Goal: Information Seeking & Learning: Learn about a topic

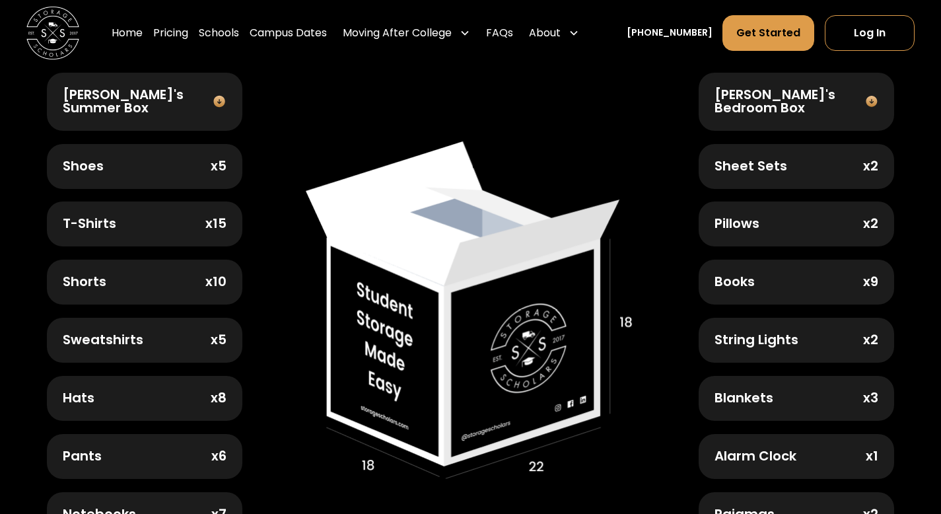
scroll to position [462, 0]
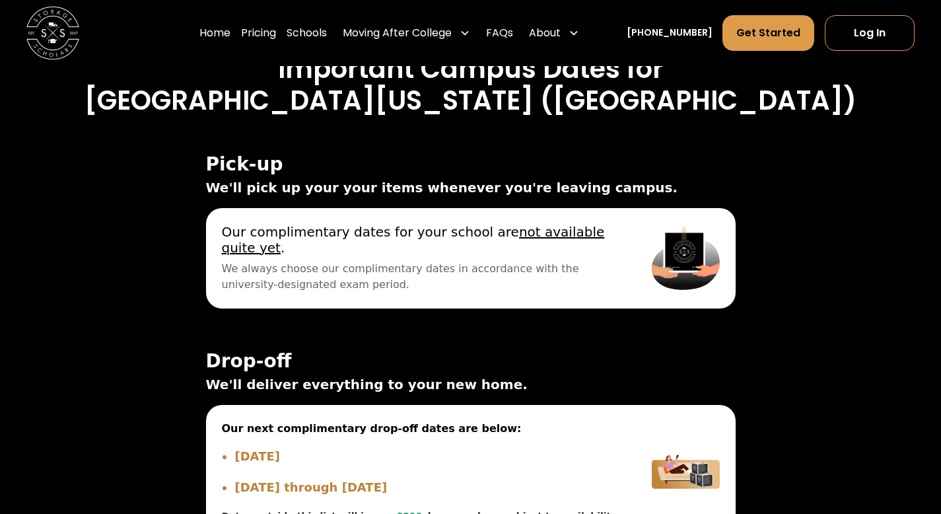
scroll to position [4358, 0]
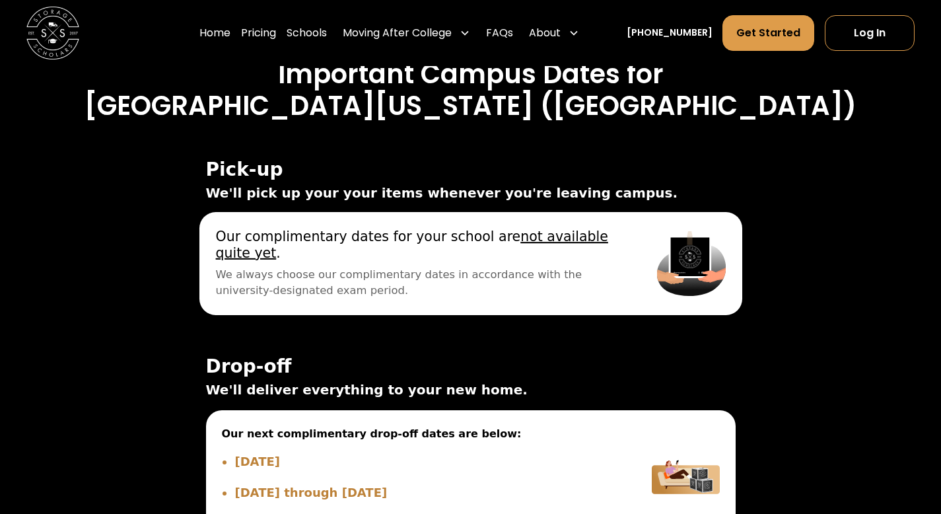
click at [479, 260] on span "Our complimentary dates for your school are not available quite yet ." at bounding box center [419, 244] width 409 height 32
click at [550, 248] on u "not available quite yet" at bounding box center [411, 244] width 392 height 32
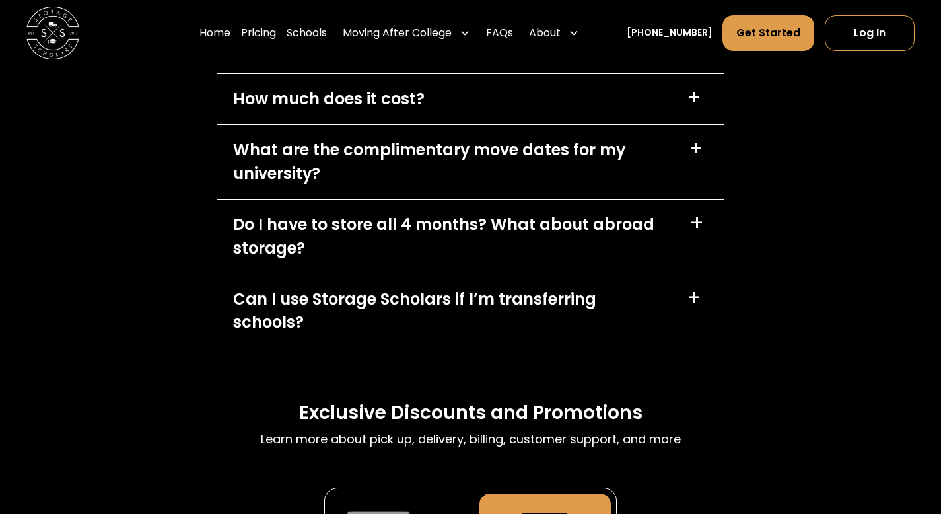
scroll to position [5877, 0]
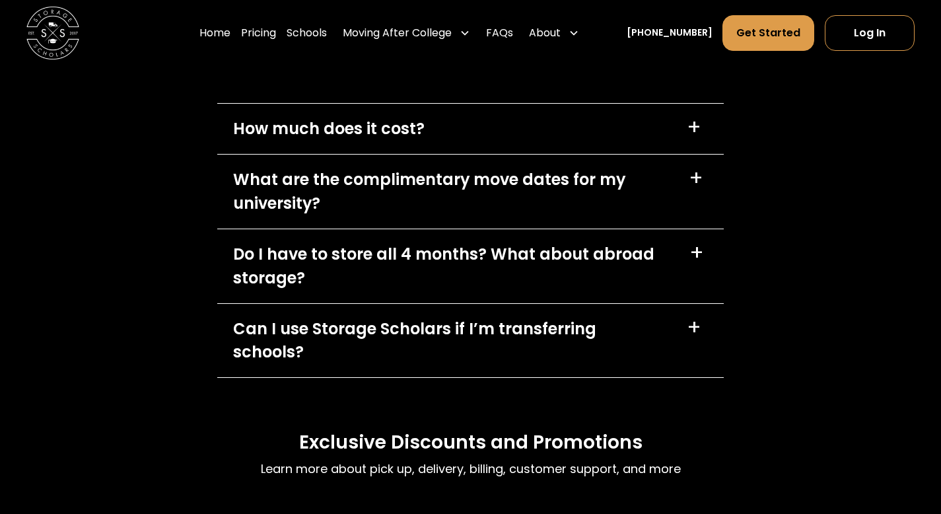
click at [634, 267] on div "Do I have to store all 4 months? What about abroad storage?" at bounding box center [453, 266] width 440 height 48
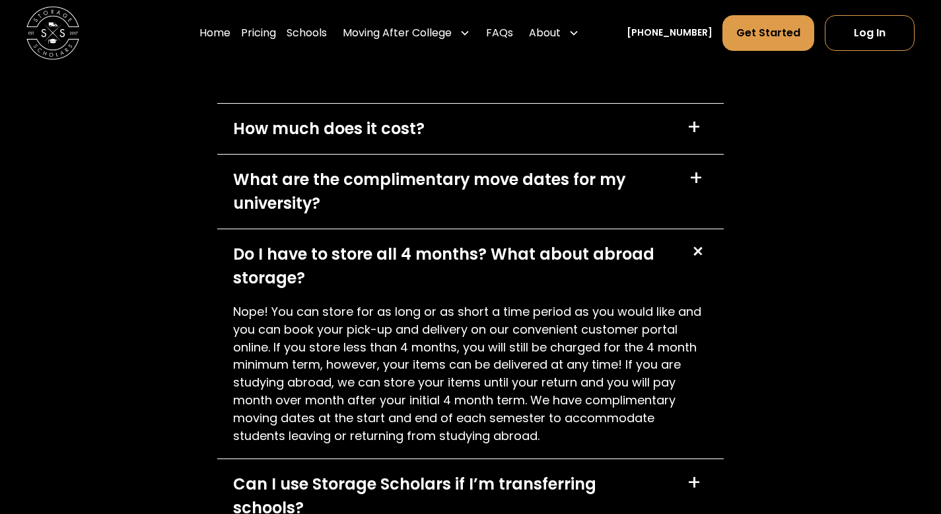
click at [636, 267] on div "Do I have to store all 4 months? What about abroad storage?" at bounding box center [453, 266] width 440 height 48
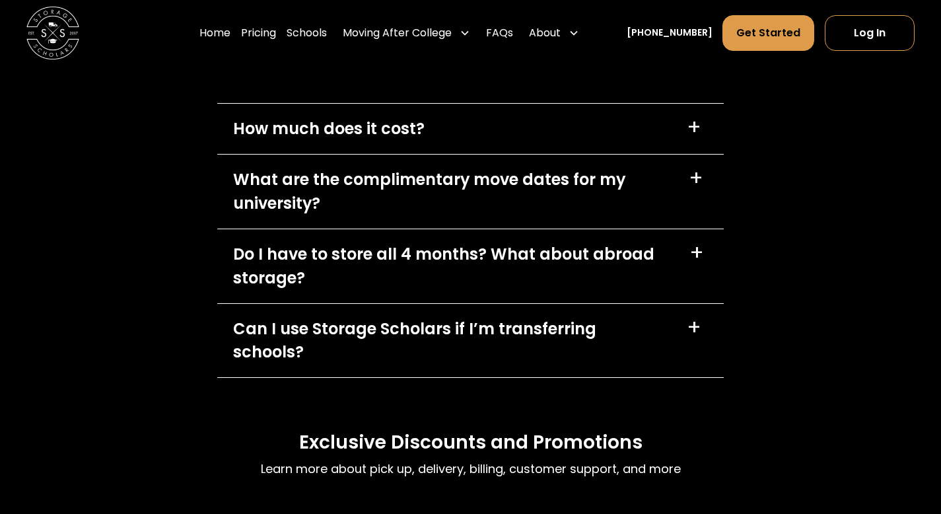
click at [672, 197] on div "What are the complimentary move dates for my university?" at bounding box center [453, 192] width 440 height 48
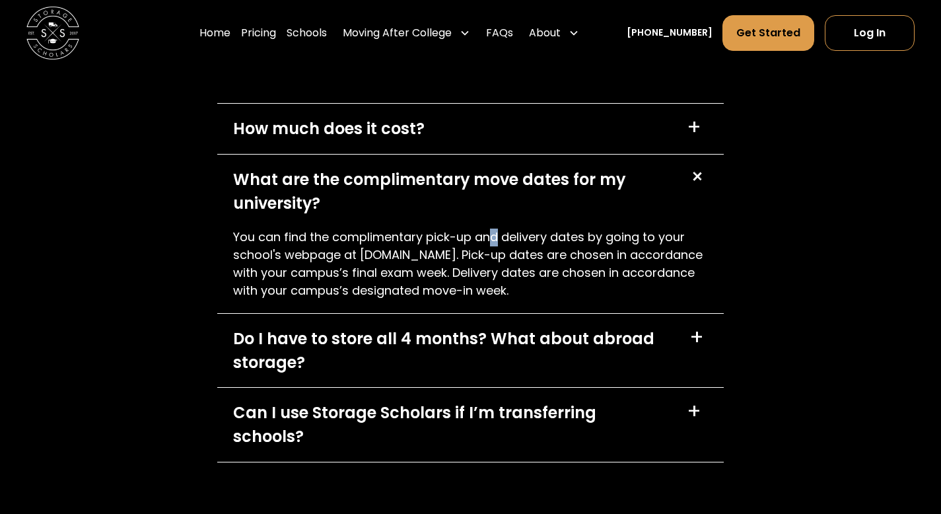
drag, startPoint x: 496, startPoint y: 252, endPoint x: 537, endPoint y: 240, distance: 43.3
click at [502, 250] on p "You can find the complimentary pick-up and delivery dates by going to your scho…" at bounding box center [470, 263] width 475 height 71
click at [563, 145] on div "How much does it cost? +" at bounding box center [470, 129] width 506 height 50
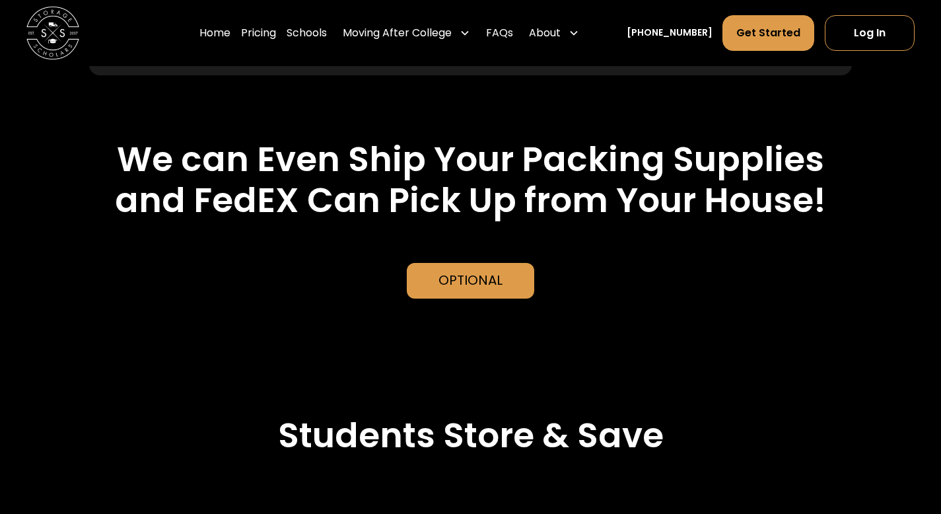
scroll to position [2839, 0]
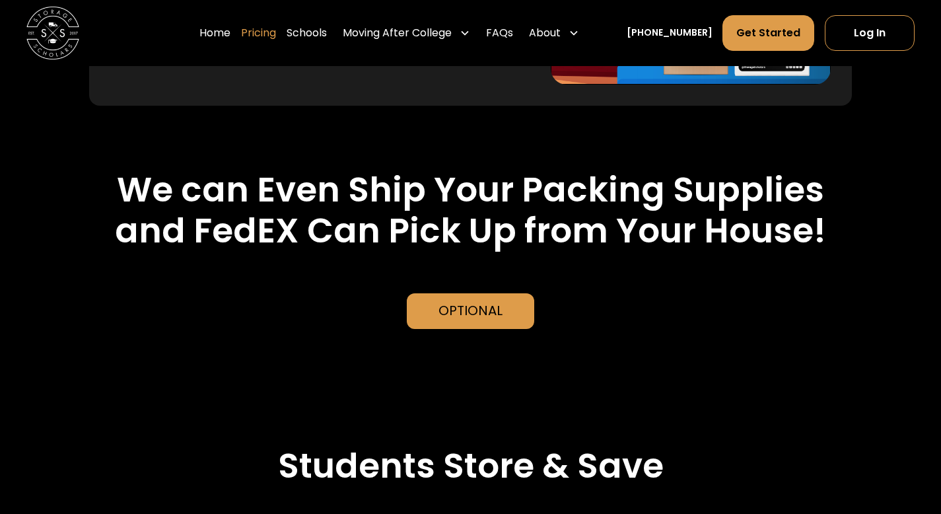
click at [264, 28] on link "Pricing" at bounding box center [258, 33] width 35 height 37
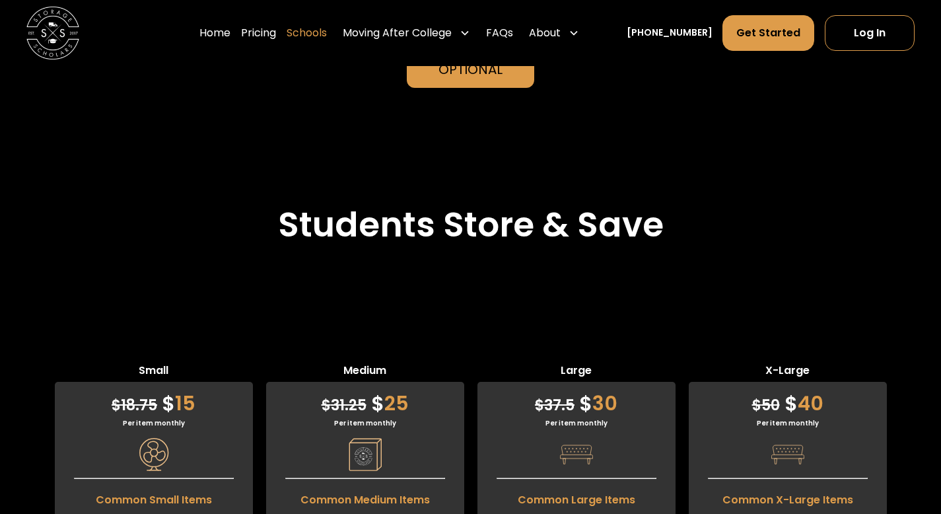
click at [322, 30] on link "Schools" at bounding box center [307, 33] width 40 height 37
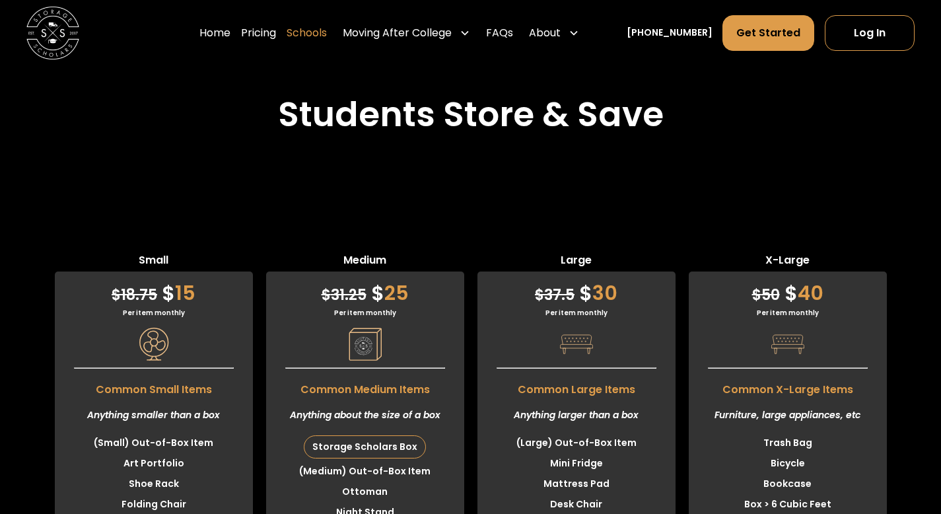
scroll to position [3266, 0]
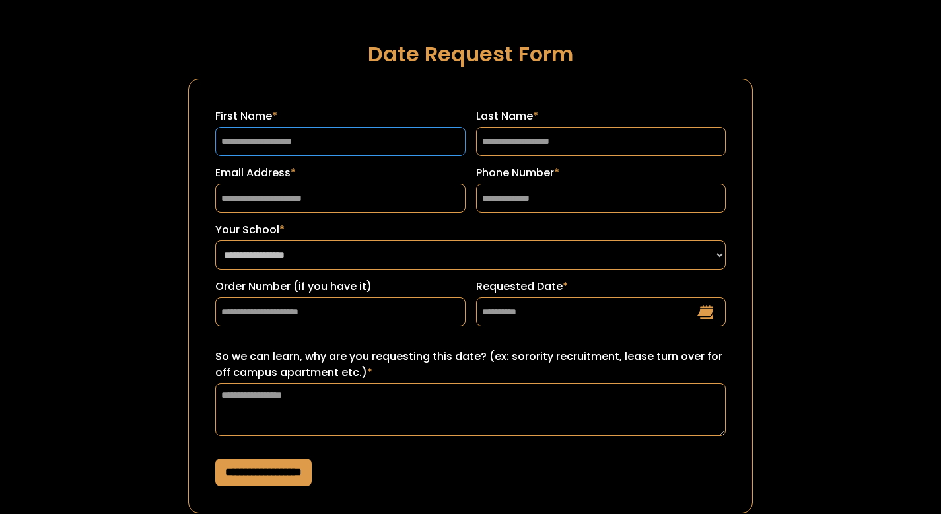
click at [411, 147] on input "First Name *" at bounding box center [340, 141] width 250 height 29
click at [534, 119] on label "Last Name *" at bounding box center [601, 116] width 250 height 16
click at [534, 127] on input "Last Name *" at bounding box center [601, 141] width 250 height 29
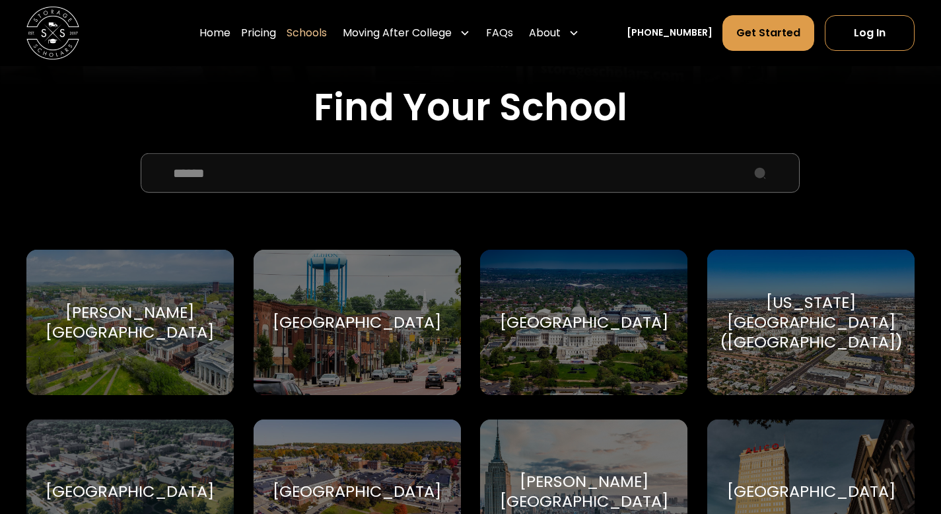
scroll to position [396, 0]
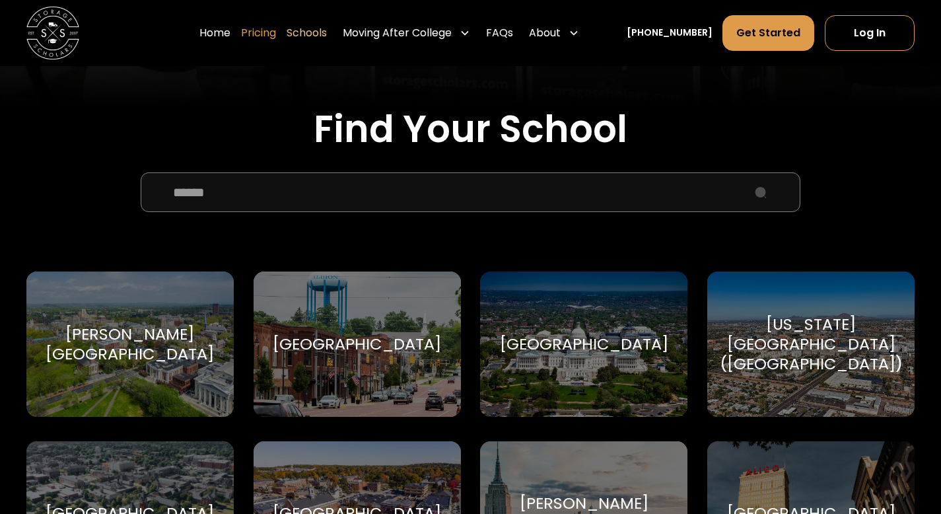
click at [276, 34] on link "Pricing" at bounding box center [258, 33] width 35 height 37
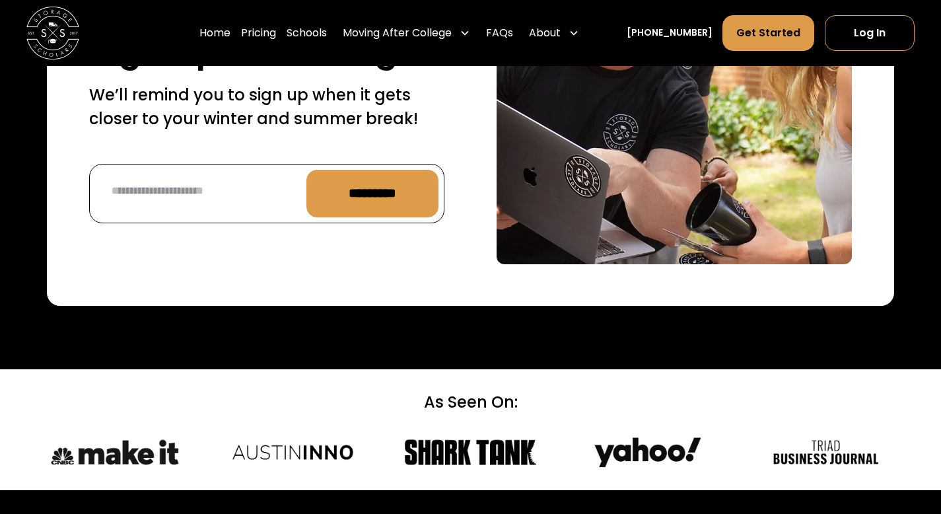
scroll to position [5500, 0]
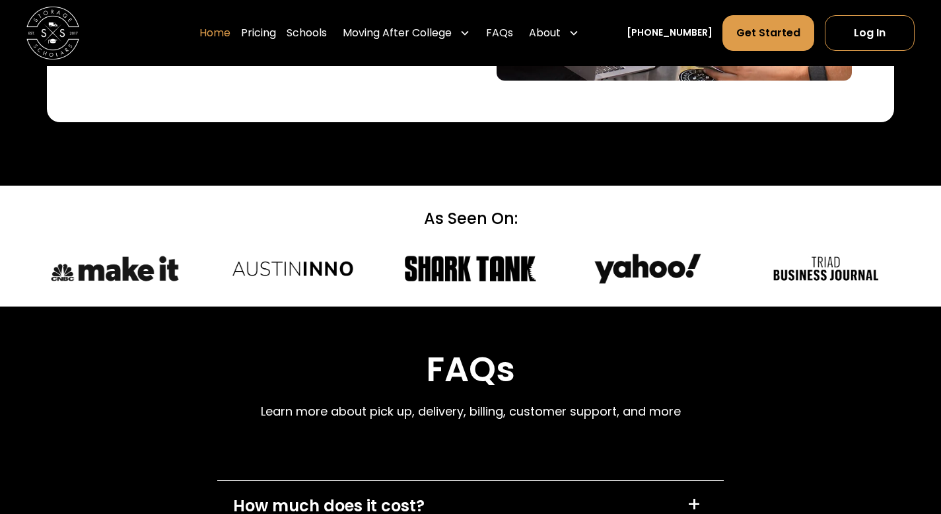
click at [226, 28] on link "Home" at bounding box center [214, 33] width 31 height 37
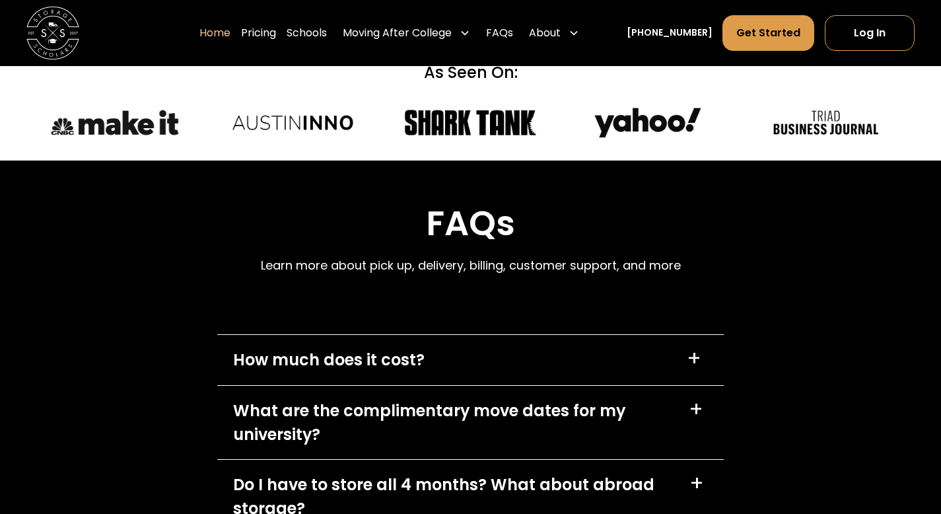
scroll to position [3236, 0]
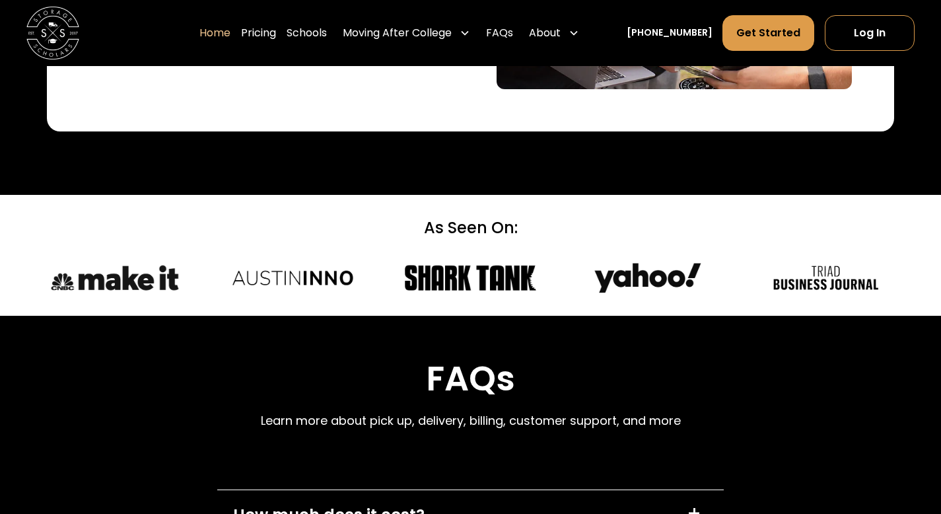
scroll to position [3302, 0]
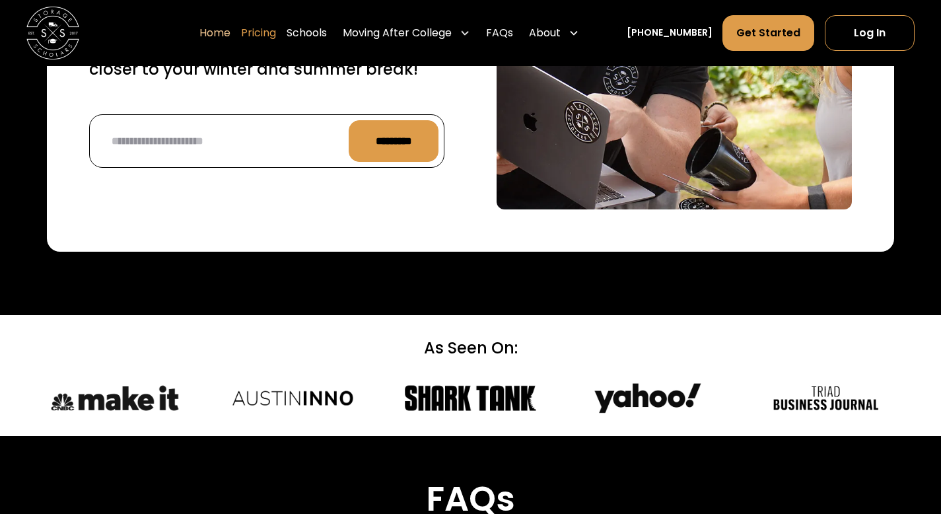
click at [276, 36] on link "Pricing" at bounding box center [258, 33] width 35 height 37
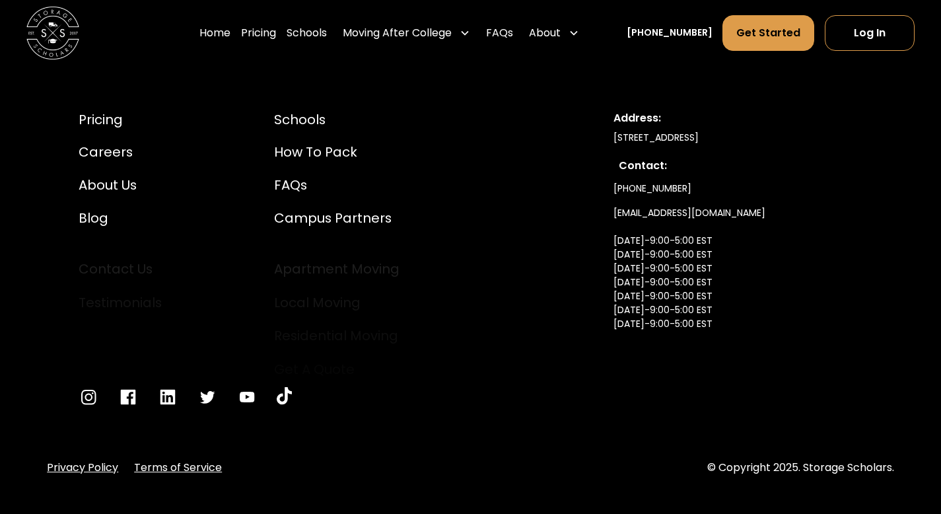
scroll to position [6375, 0]
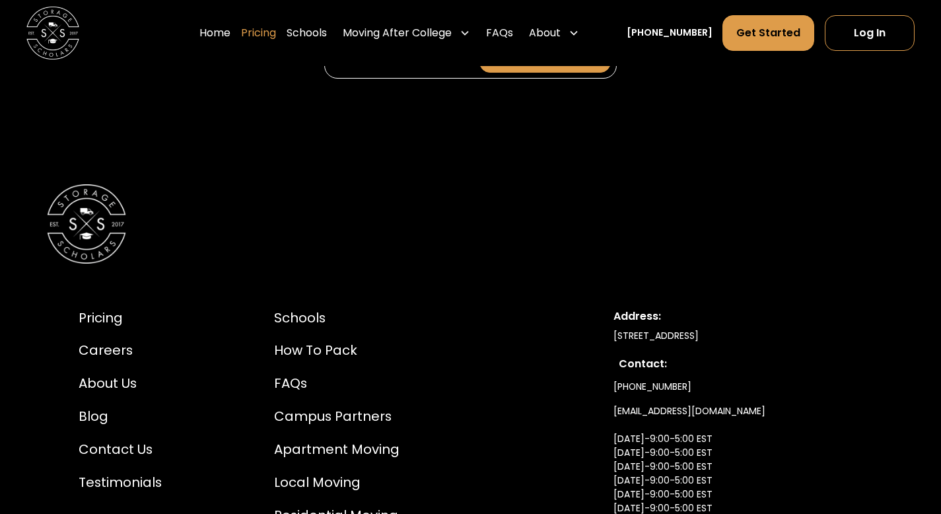
click at [276, 32] on link "Pricing" at bounding box center [258, 33] width 35 height 37
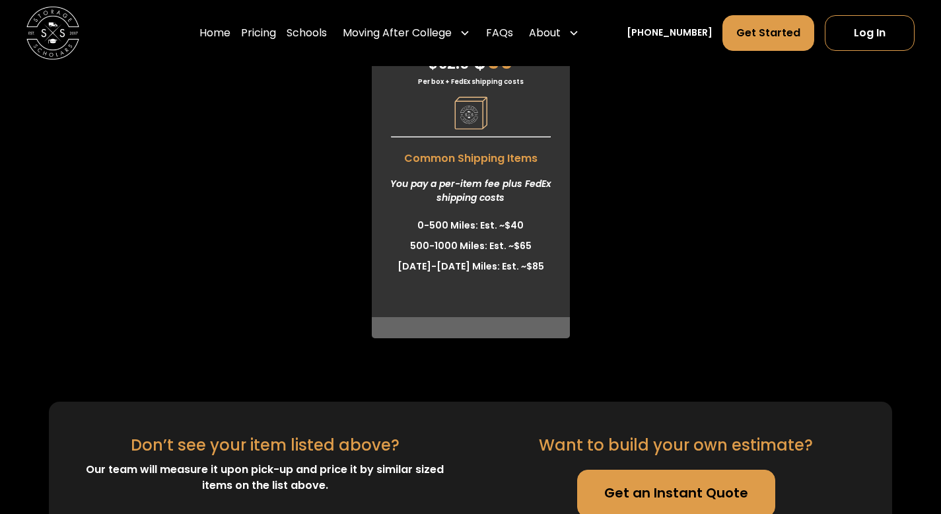
scroll to position [3768, 0]
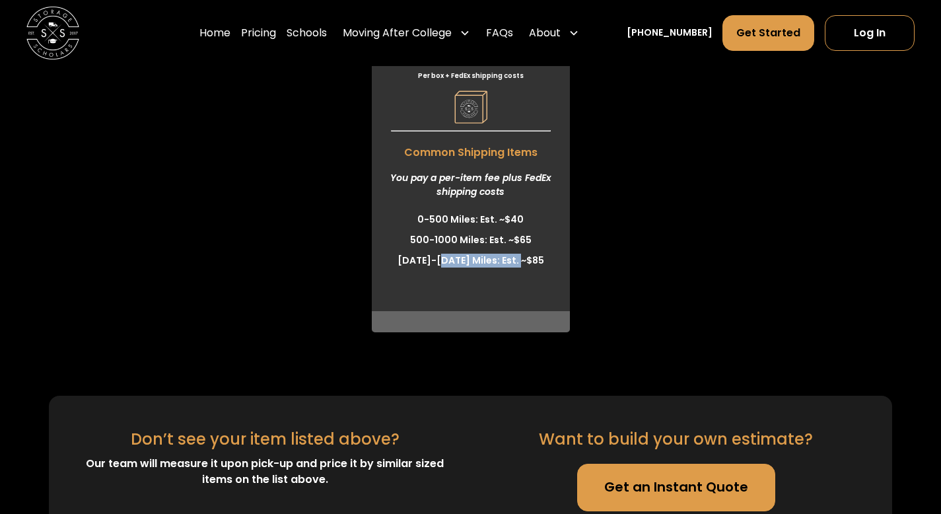
drag, startPoint x: 460, startPoint y: 265, endPoint x: 533, endPoint y: 265, distance: 73.3
click at [533, 265] on li "1000-1500 Miles: Est. ~$85" at bounding box center [471, 260] width 198 height 20
click at [519, 266] on li "1000-1500 Miles: Est. ~$85" at bounding box center [471, 260] width 198 height 20
drag, startPoint x: 514, startPoint y: 267, endPoint x: 530, endPoint y: 267, distance: 15.2
click at [530, 267] on li "1000-1500 Miles: Est. ~$85" at bounding box center [471, 260] width 198 height 20
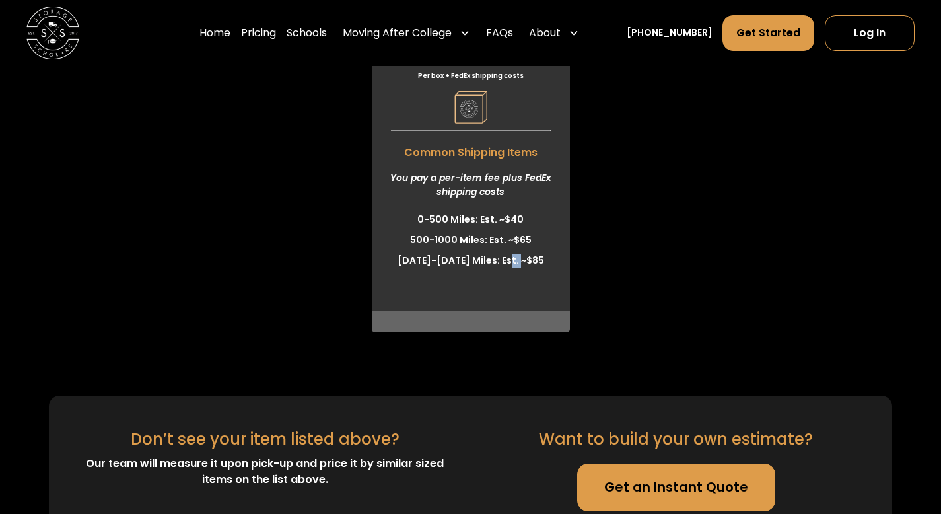
click at [530, 267] on li "1000-1500 Miles: Est. ~$85" at bounding box center [471, 260] width 198 height 20
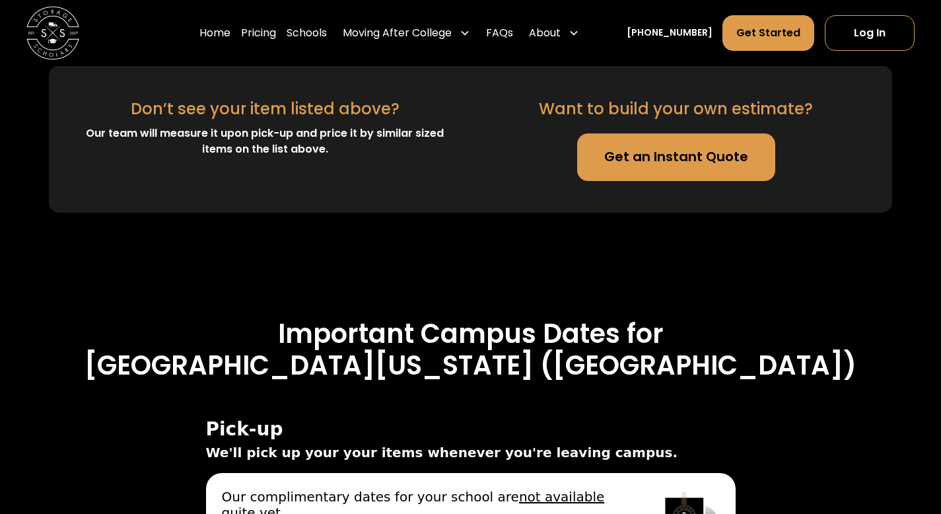
scroll to position [4429, 0]
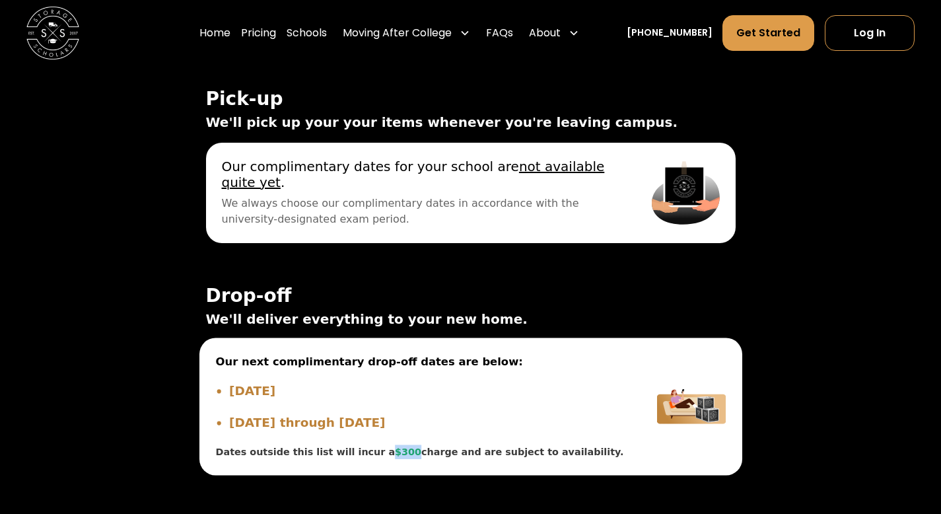
drag, startPoint x: 361, startPoint y: 461, endPoint x: 380, endPoint y: 462, distance: 19.2
click at [380, 459] on div "Dates outside this list will incur a $300 charge and are subject to availabilit…" at bounding box center [419, 451] width 409 height 15
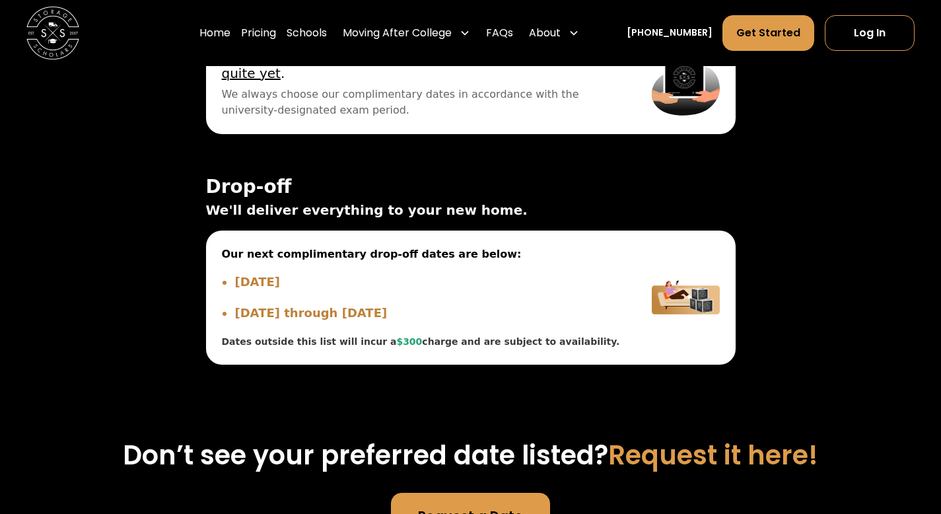
scroll to position [4561, 0]
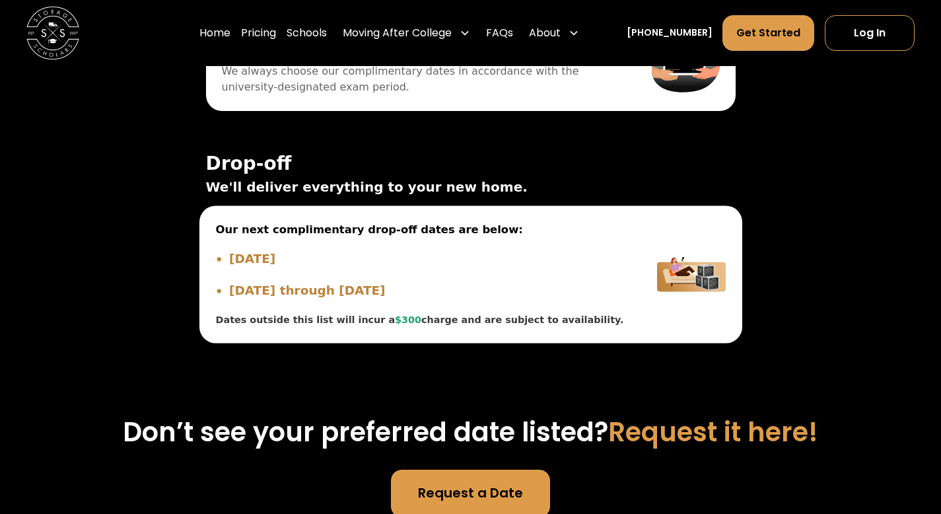
drag, startPoint x: 300, startPoint y: 267, endPoint x: 522, endPoint y: 269, distance: 221.9
click at [508, 267] on li "Sep 17, 2025" at bounding box center [427, 258] width 396 height 18
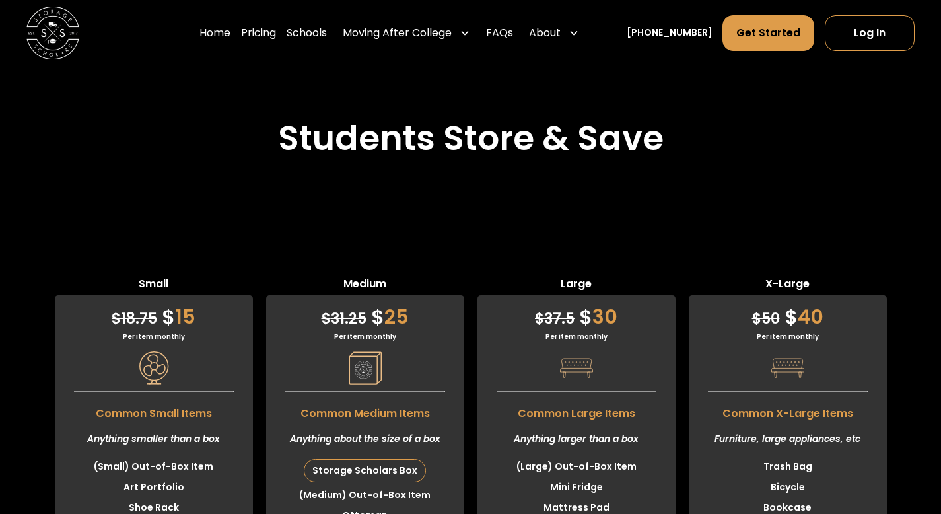
scroll to position [3306, 0]
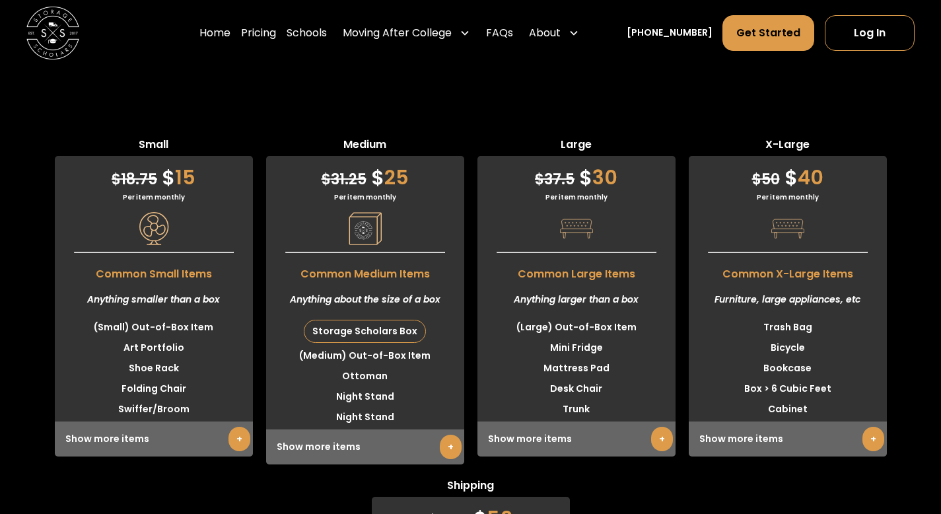
click at [870, 450] on link "+" at bounding box center [873, 439] width 22 height 24
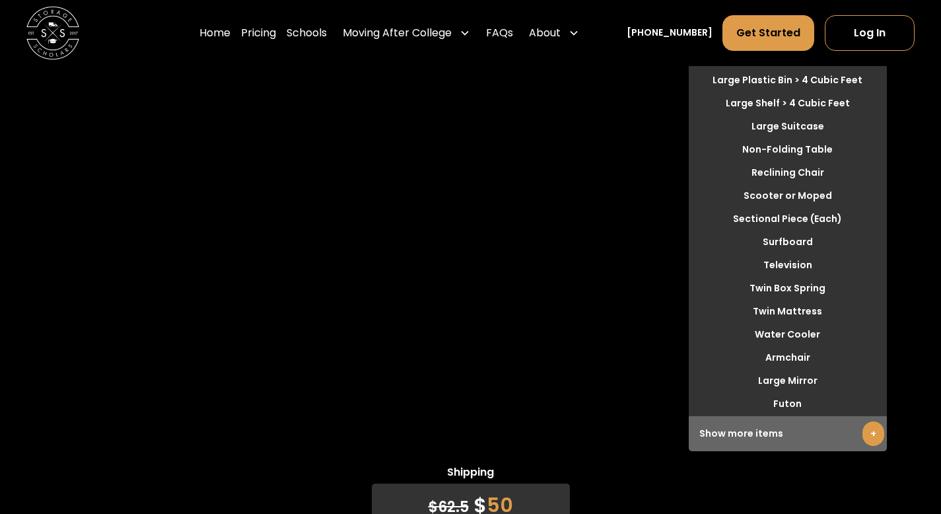
scroll to position [3834, 0]
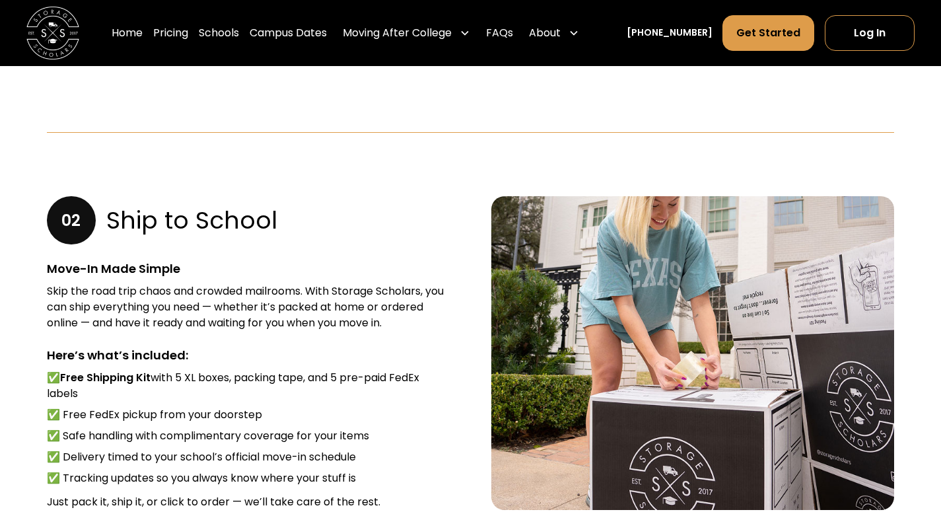
scroll to position [1651, 0]
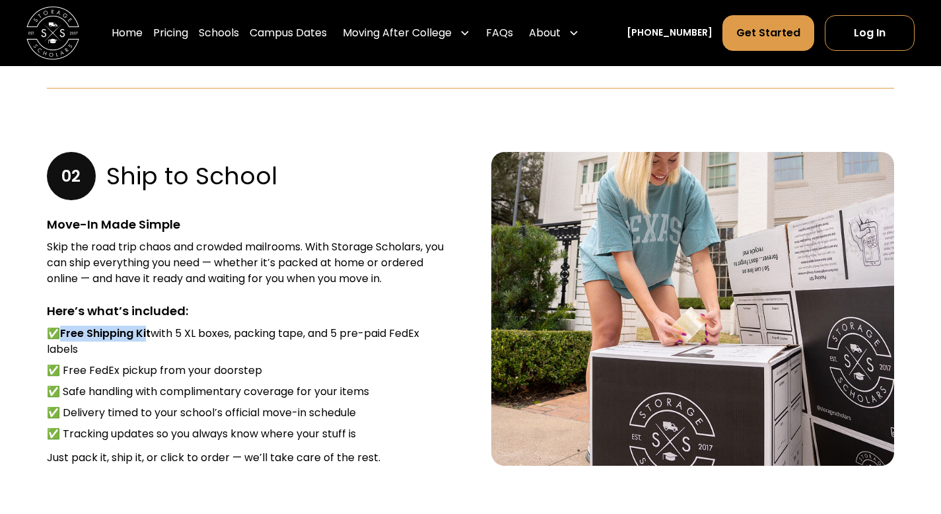
drag, startPoint x: 64, startPoint y: 320, endPoint x: 151, endPoint y: 320, distance: 87.2
click at [151, 326] on strong "Free Shipping Kit" at bounding box center [105, 333] width 90 height 15
click at [161, 326] on li "✅ Free Shipping Kit with 5 XL boxes, packing tape, and 5 pre-paid FedEx labels" at bounding box center [248, 342] width 402 height 32
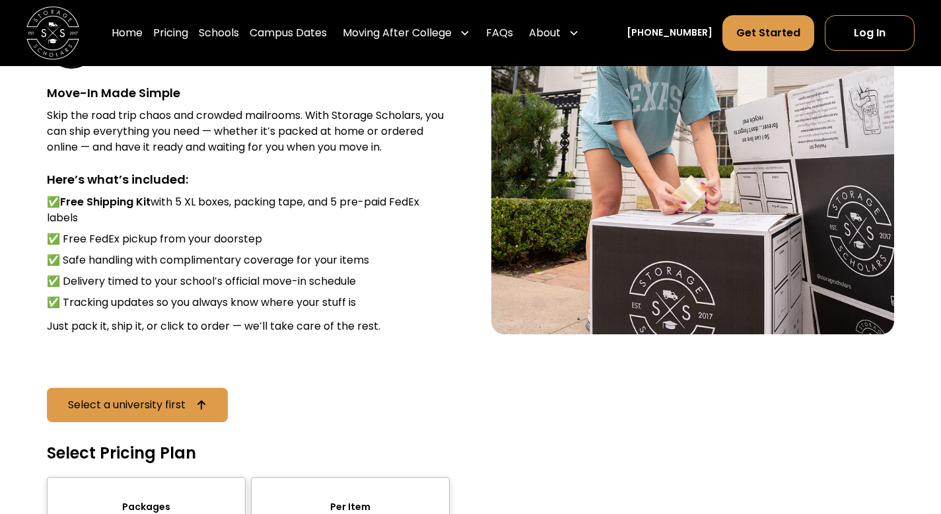
scroll to position [1783, 0]
drag, startPoint x: 116, startPoint y: 246, endPoint x: 279, endPoint y: 246, distance: 163.1
click at [142, 252] on li "✅ Safe handling with complimentary coverage for your items" at bounding box center [248, 260] width 402 height 16
click at [279, 252] on li "✅ Safe handling with complimentary coverage for your items" at bounding box center [248, 260] width 402 height 16
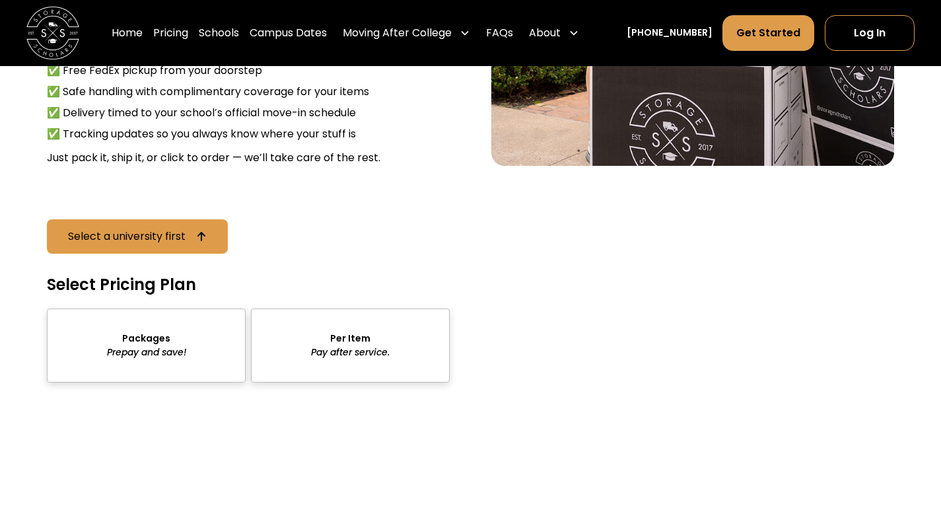
scroll to position [1981, 0]
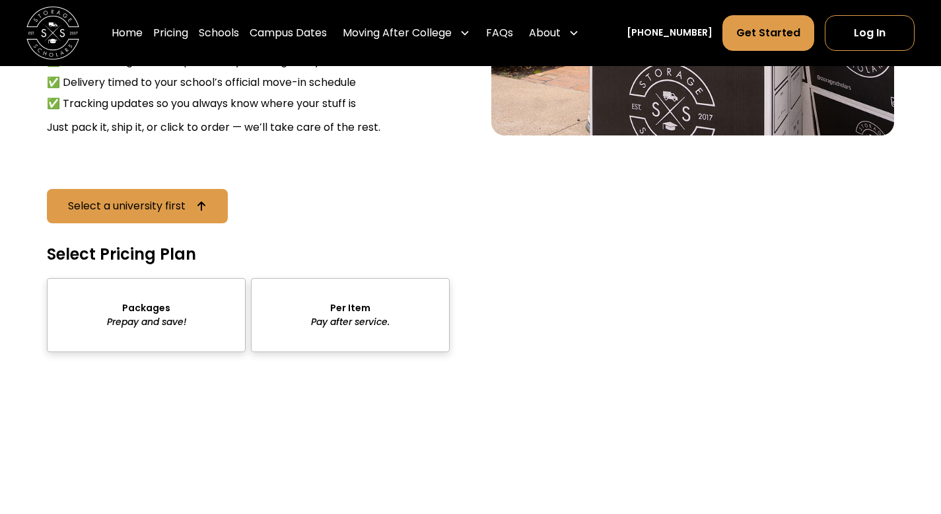
click at [360, 304] on div "sts" at bounding box center [350, 315] width 199 height 74
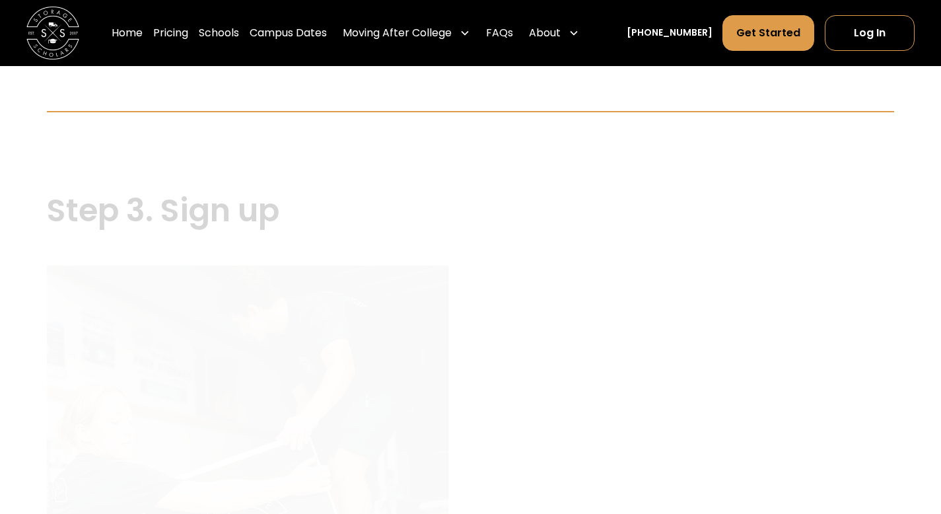
scroll to position [2113, 0]
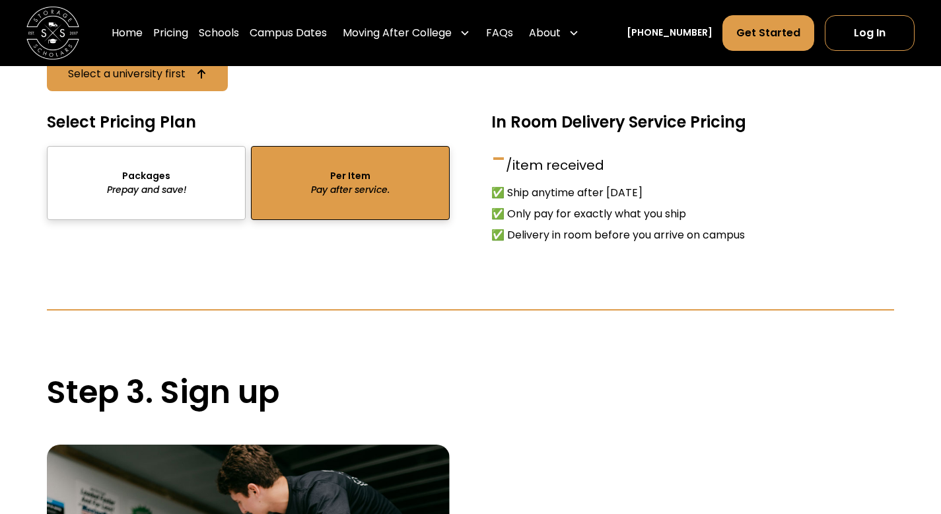
click at [180, 180] on div "sts" at bounding box center [146, 183] width 199 height 74
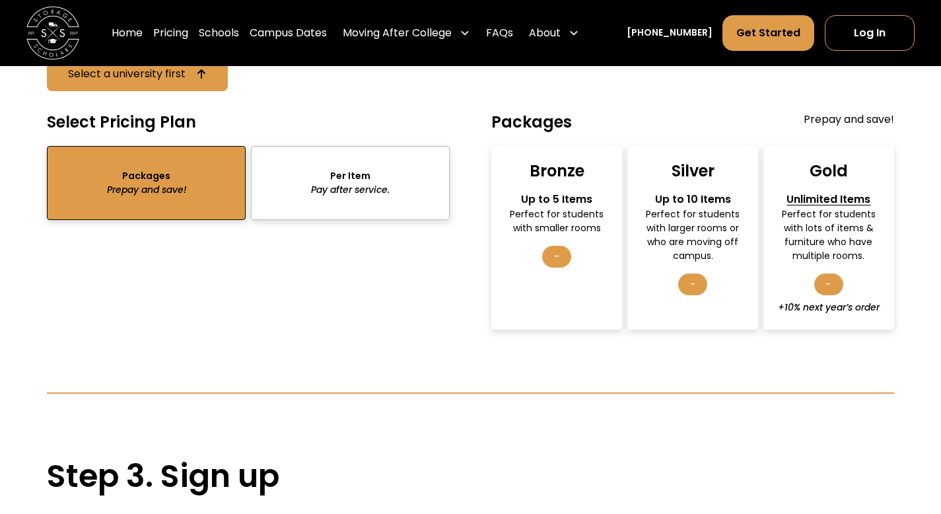
click at [374, 171] on div "sts" at bounding box center [350, 183] width 199 height 74
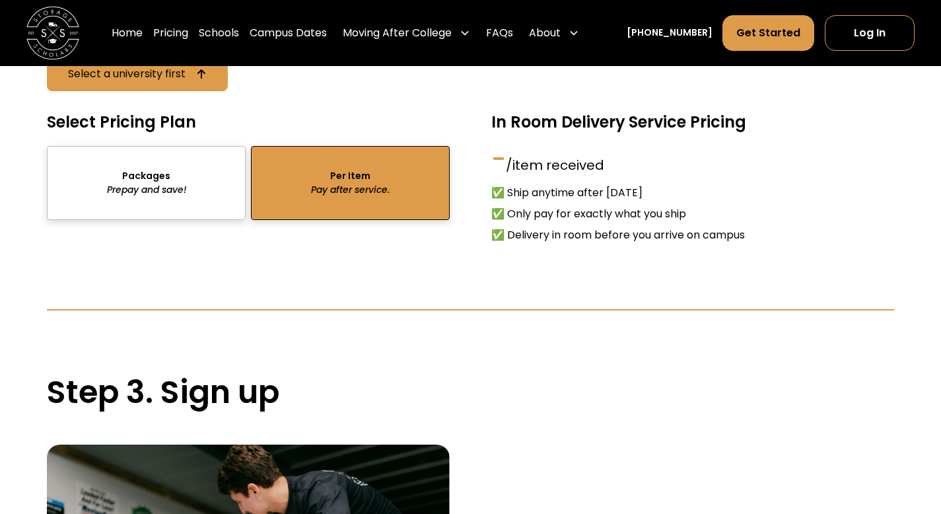
click at [94, 176] on div "sts" at bounding box center [146, 183] width 199 height 74
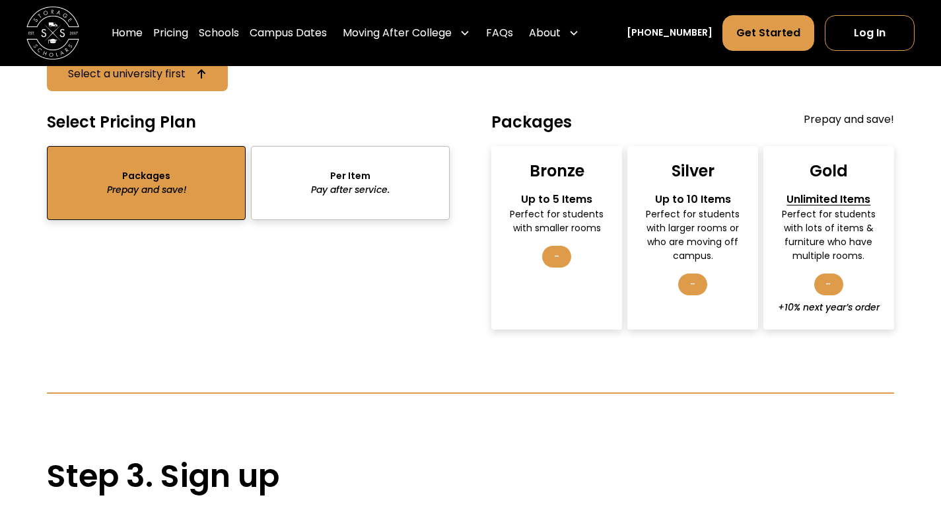
click at [389, 165] on div "sts" at bounding box center [350, 183] width 199 height 74
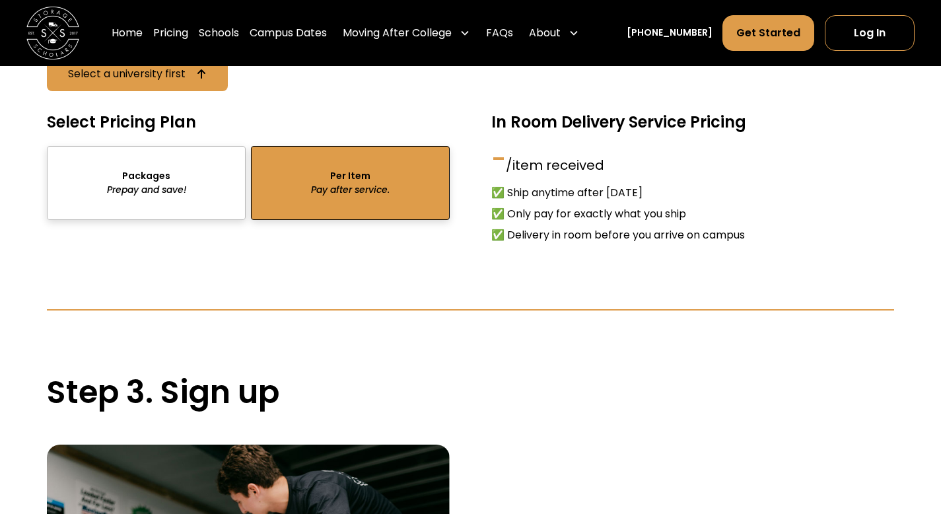
click at [142, 172] on div "sts" at bounding box center [146, 183] width 199 height 74
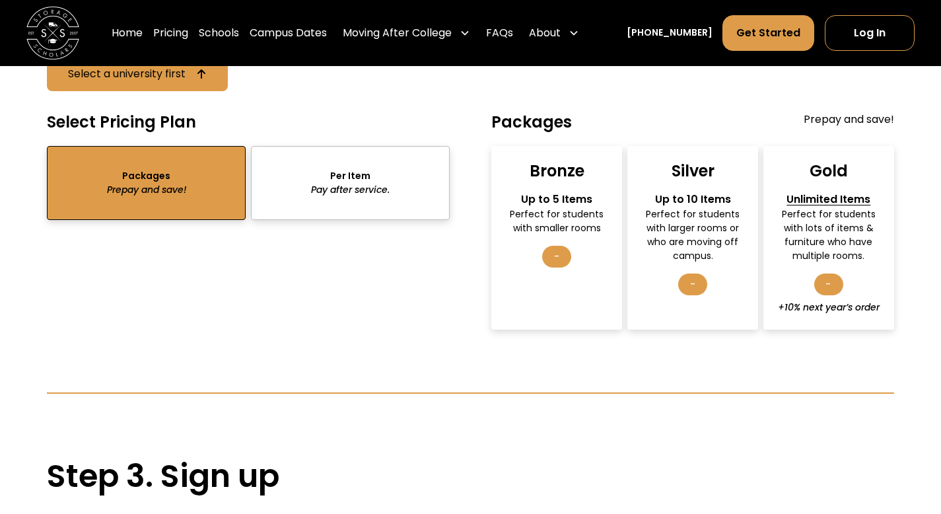
click at [376, 168] on div "sts" at bounding box center [350, 183] width 199 height 74
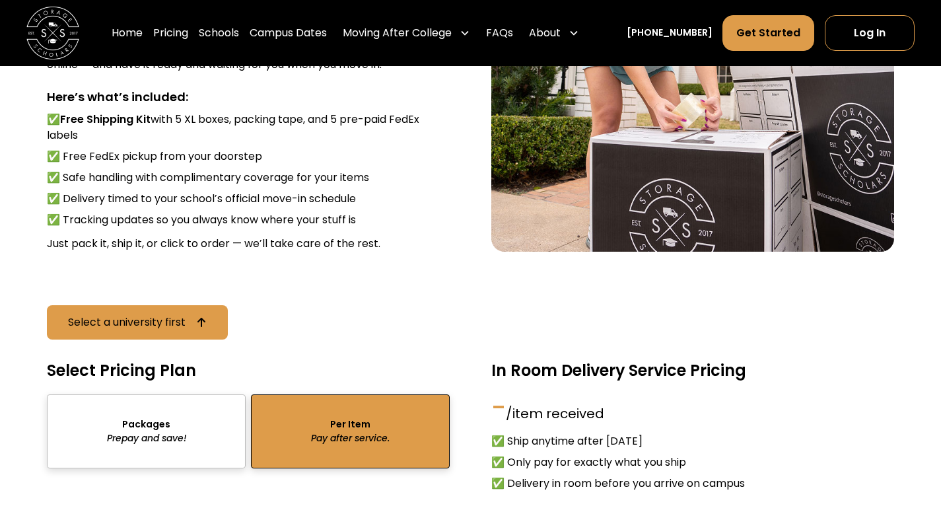
scroll to position [1667, 0]
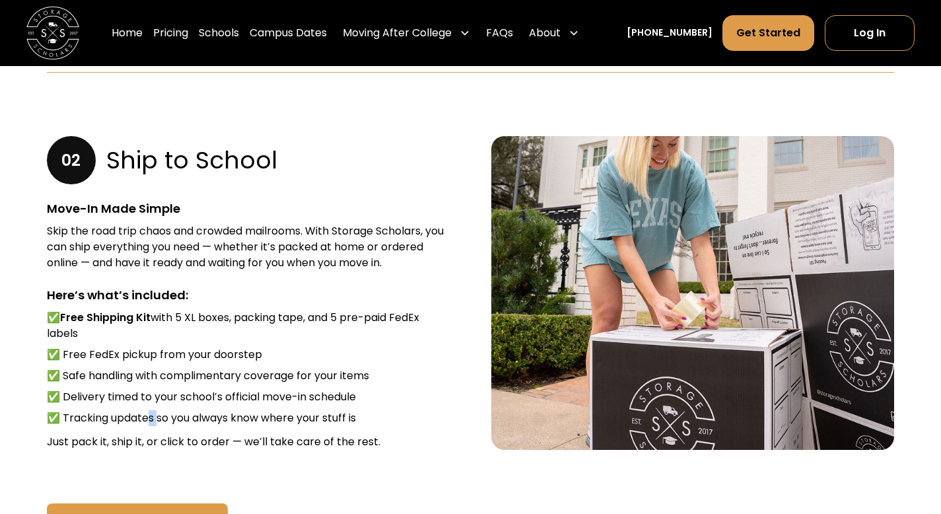
drag, startPoint x: 153, startPoint y: 411, endPoint x: 174, endPoint y: 411, distance: 20.5
click at [164, 411] on li "✅ Tracking updates so you always know where your stuff is" at bounding box center [248, 418] width 402 height 16
click at [174, 411] on li "✅ Tracking updates so you always know where your stuff is" at bounding box center [248, 418] width 402 height 16
drag, startPoint x: 104, startPoint y: 251, endPoint x: 182, endPoint y: 254, distance: 78.0
click at [174, 254] on div "Skip the road trip chaos and crowded mailrooms. With Storage Scholars, you can …" at bounding box center [248, 247] width 402 height 48
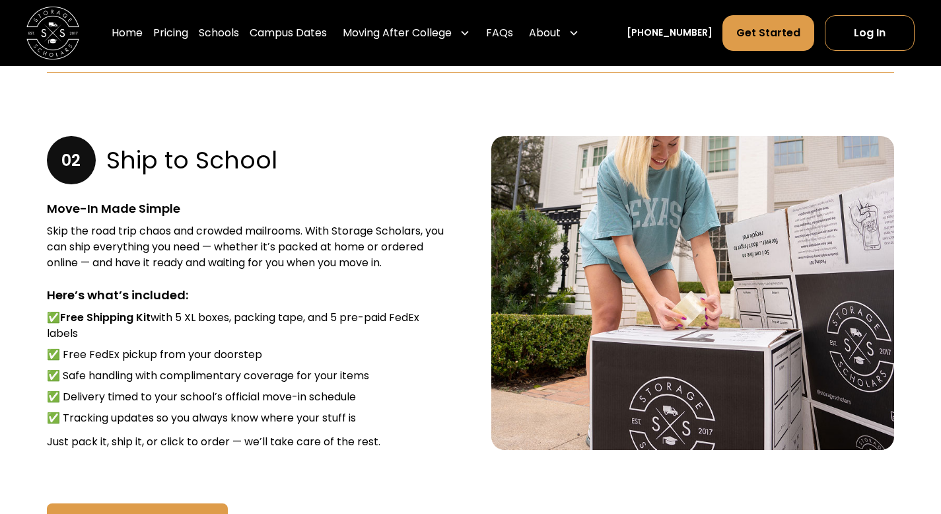
click at [203, 254] on div "Skip the road trip chaos and crowded mailrooms. With Storage Scholars, you can …" at bounding box center [248, 247] width 402 height 48
drag, startPoint x: 62, startPoint y: 302, endPoint x: 177, endPoint y: 302, distance: 114.9
click at [168, 310] on li "✅ Free Shipping Kit with 5 XL boxes, packing tape, and 5 pre-paid FedEx labels" at bounding box center [248, 326] width 402 height 32
click at [177, 310] on li "✅ Free Shipping Kit with 5 XL boxes, packing tape, and 5 pre-paid FedEx labels" at bounding box center [248, 326] width 402 height 32
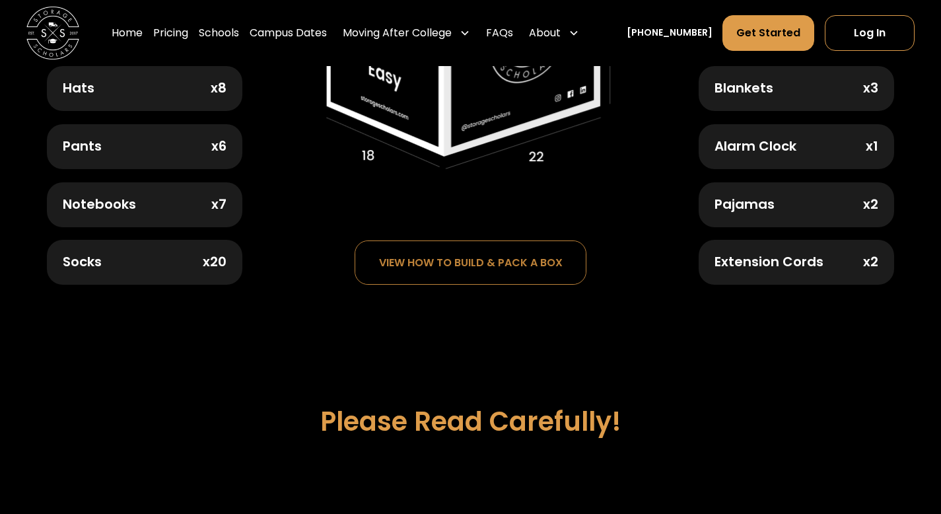
scroll to position [924, 0]
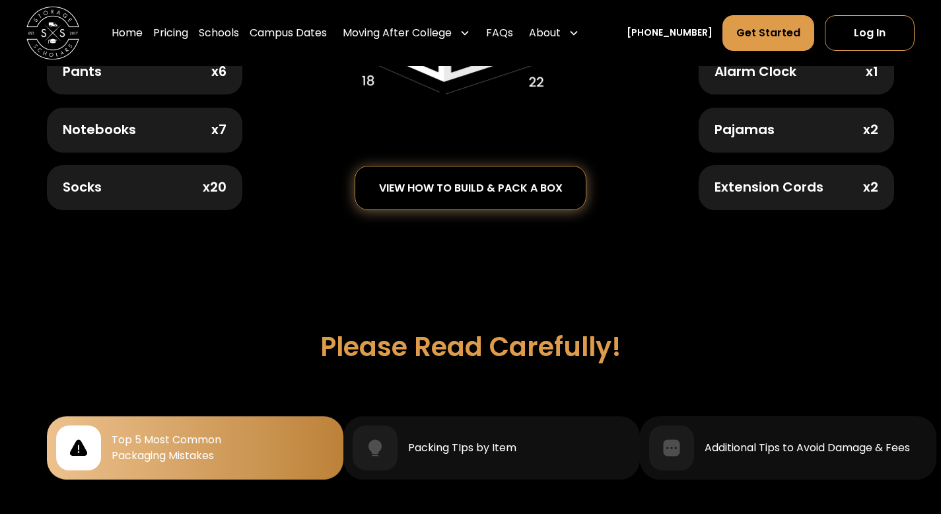
click at [559, 191] on div "view how to build & pack a box" at bounding box center [470, 187] width 231 height 43
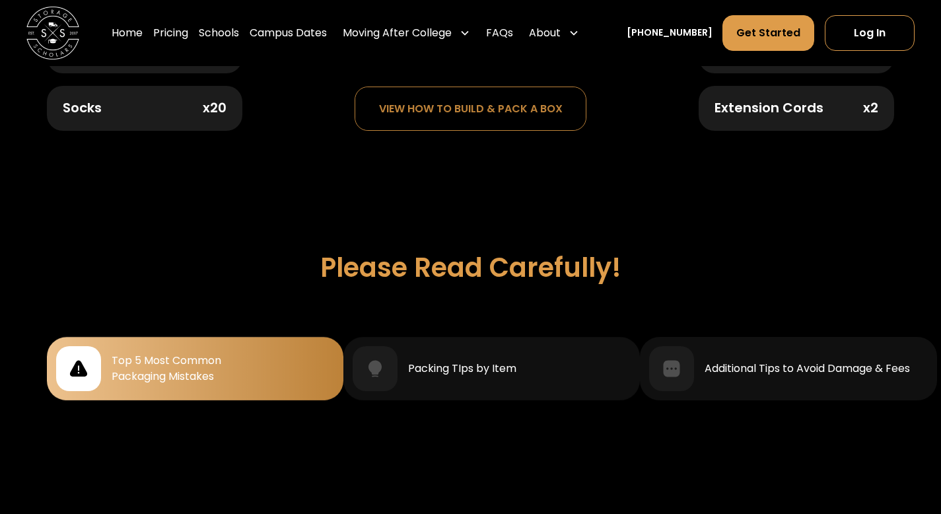
scroll to position [1057, 0]
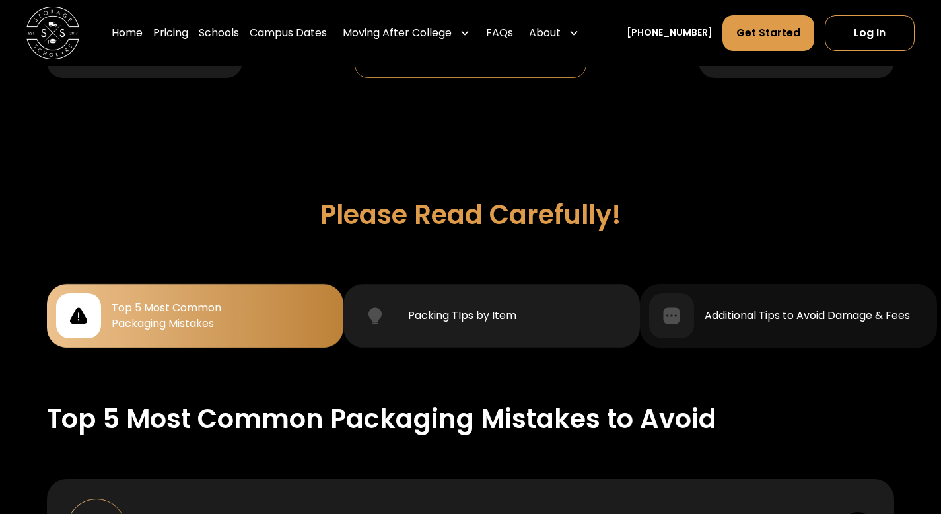
click at [483, 308] on div "Packing TIps by Item" at bounding box center [462, 316] width 108 height 16
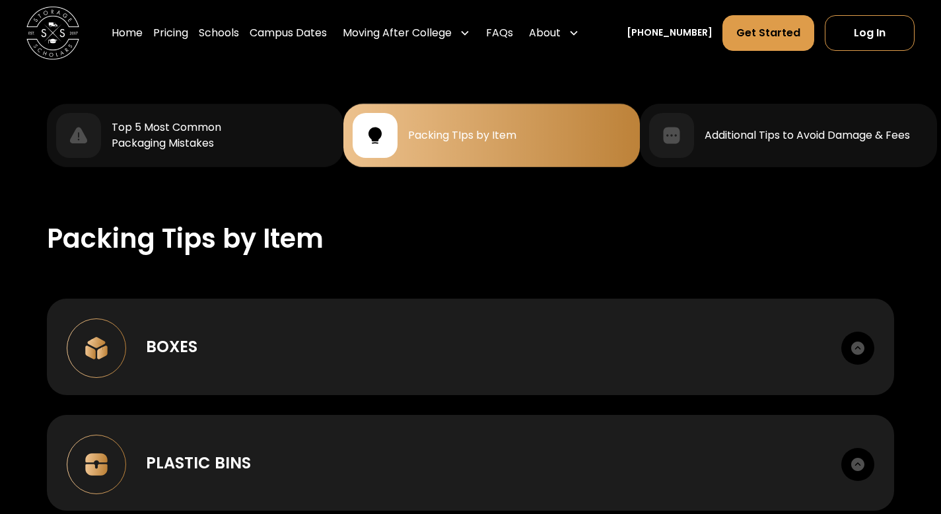
scroll to position [1387, 0]
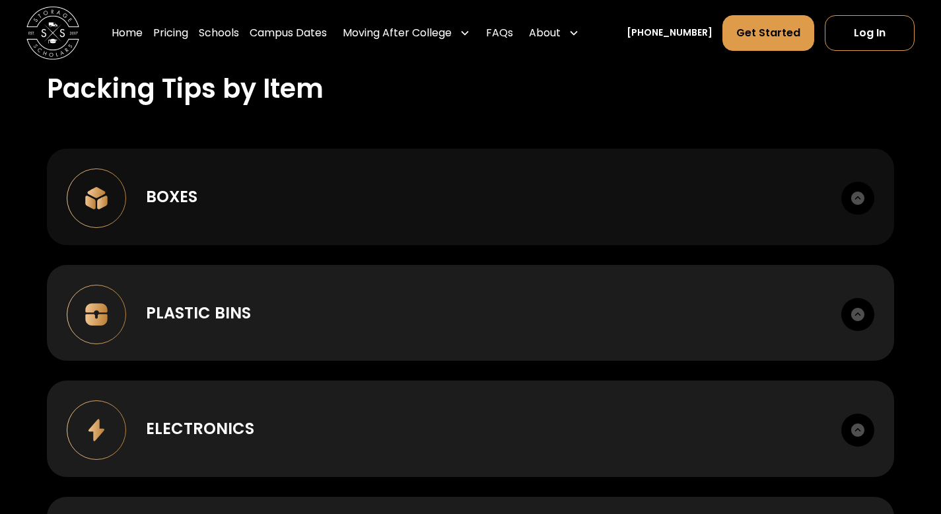
click at [463, 201] on div "Boxes" at bounding box center [484, 197] width 676 height 24
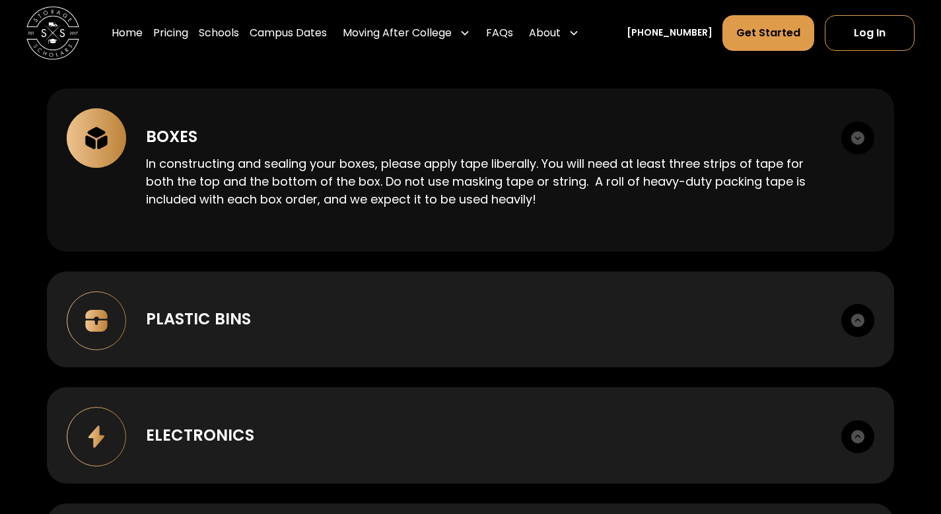
scroll to position [1519, 0]
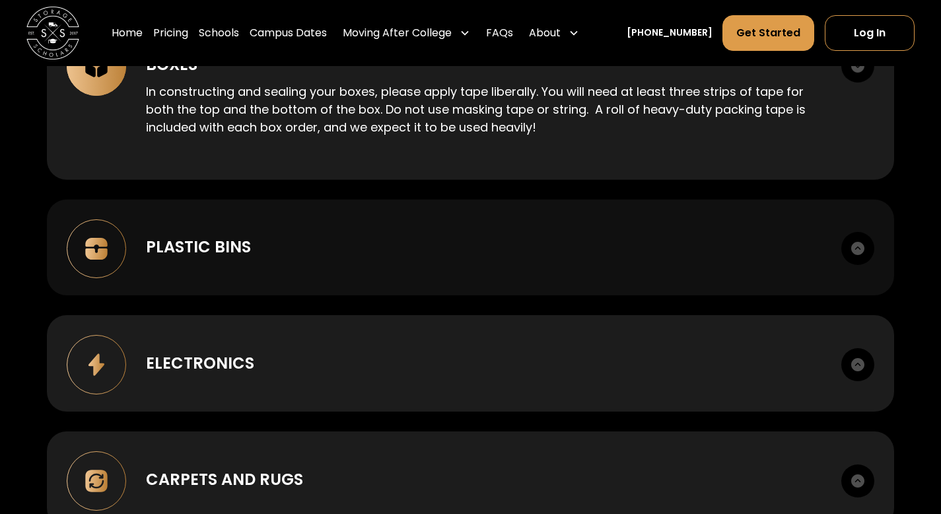
click at [588, 225] on div "Plastic Bins DON’T tape multiple bins together, but DO tape them shut, so they …" at bounding box center [470, 247] width 847 height 96
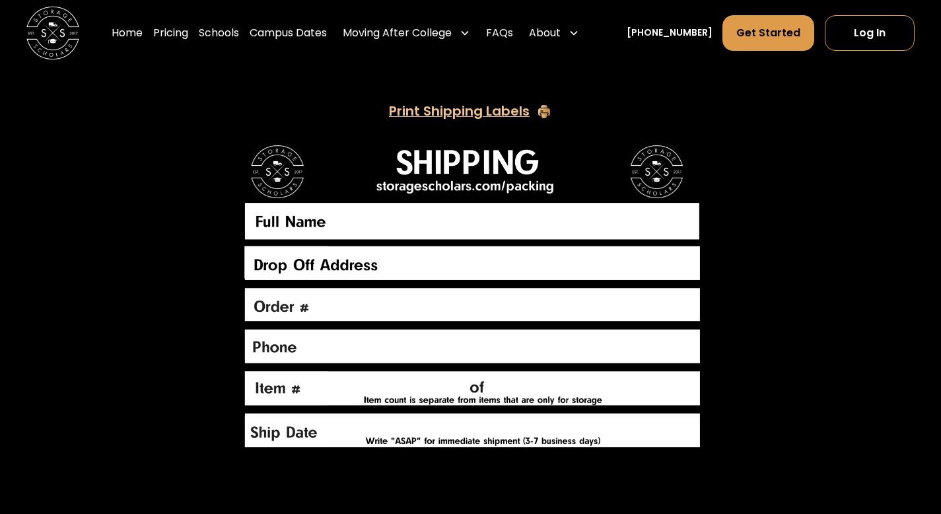
scroll to position [3368, 0]
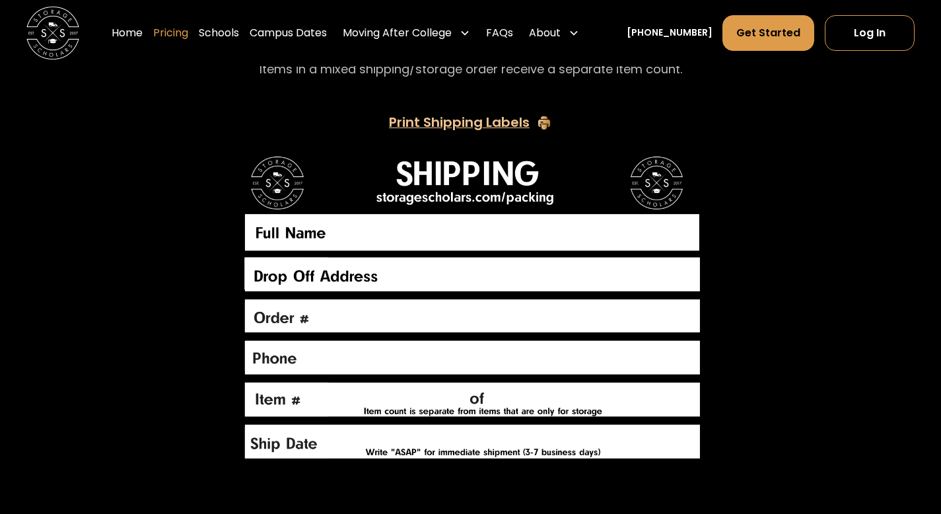
click at [188, 32] on link "Pricing" at bounding box center [170, 33] width 35 height 37
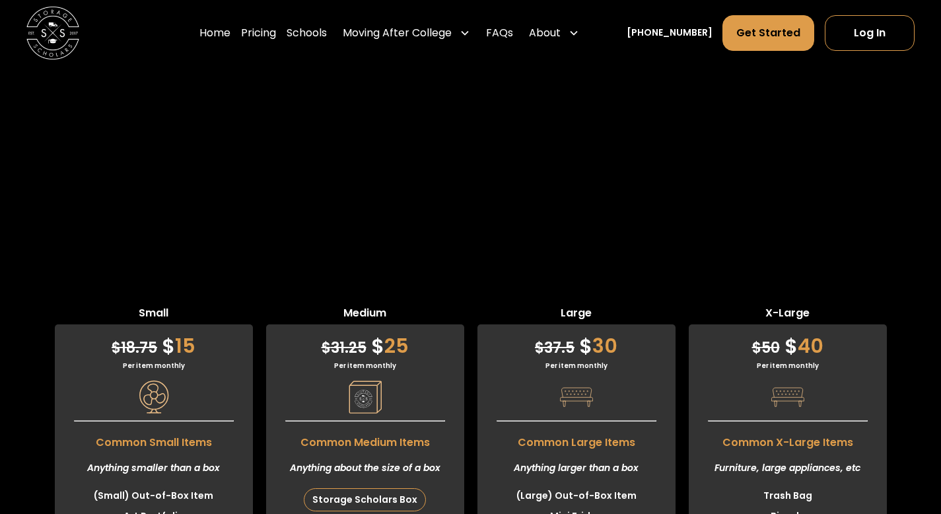
scroll to position [3133, 0]
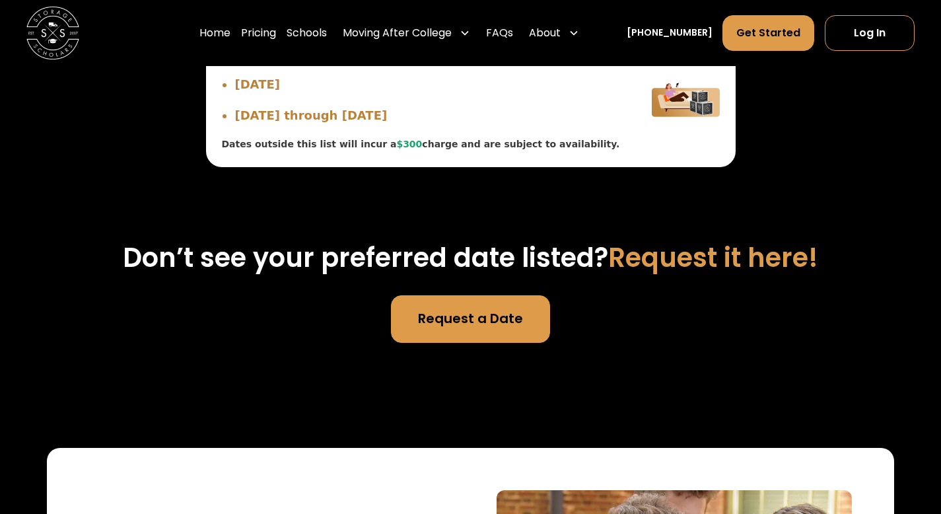
scroll to position [5407, 0]
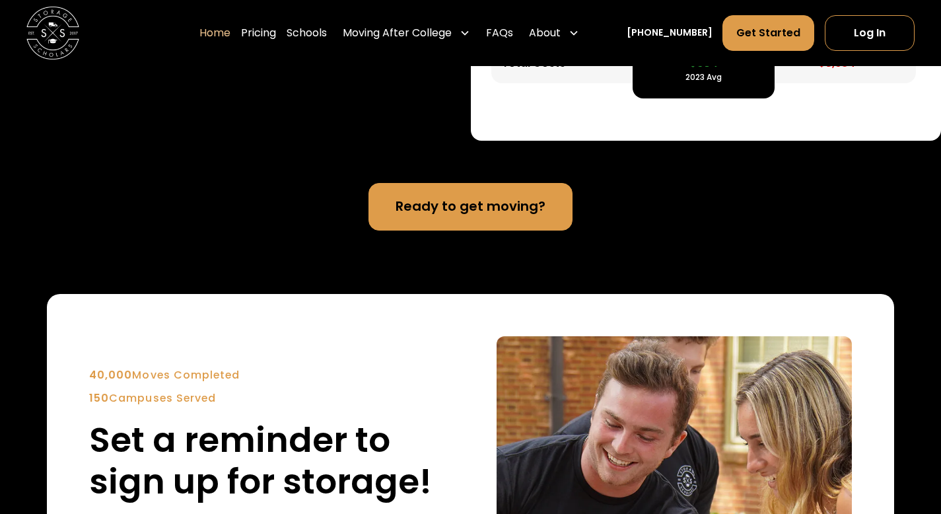
scroll to position [2575, 0]
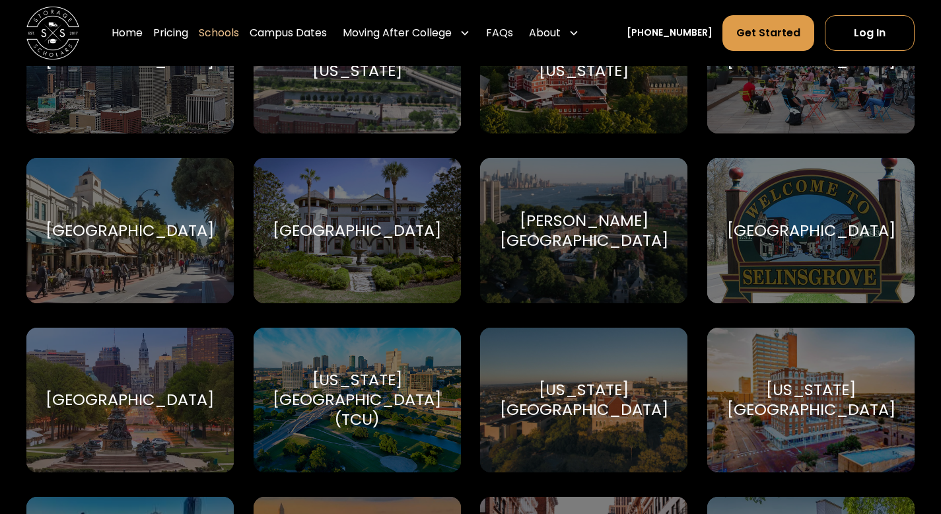
scroll to position [792, 0]
